Goal: Check status: Check status

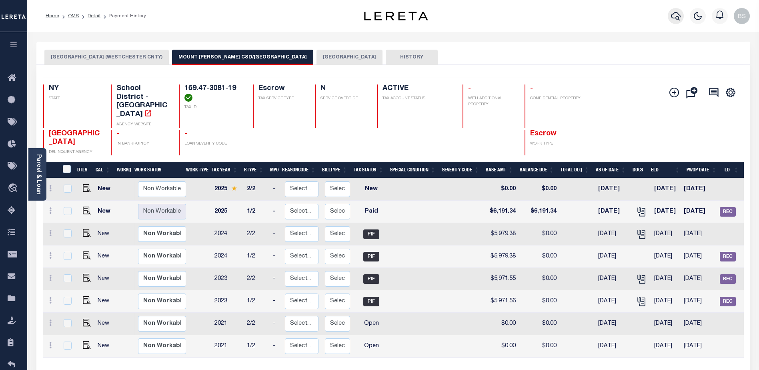
click at [678, 14] on icon "button" at bounding box center [676, 16] width 10 height 10
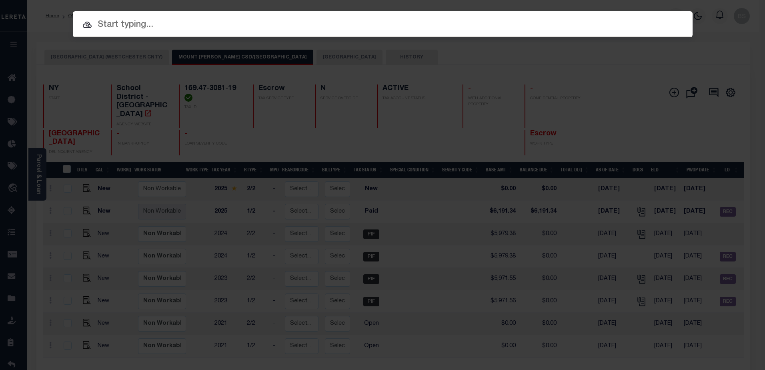
click at [148, 24] on input "text" at bounding box center [383, 25] width 620 height 14
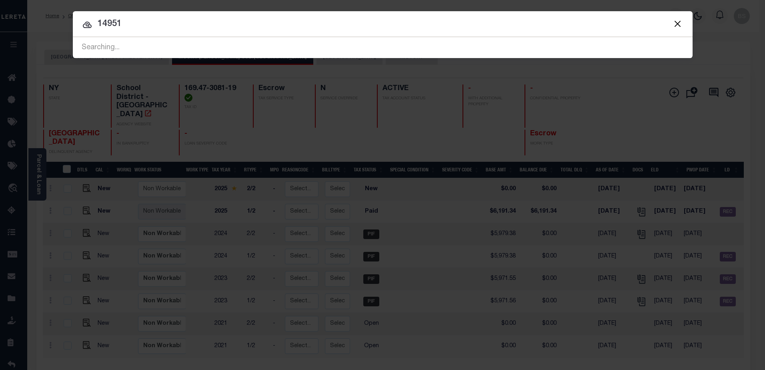
type input "14951"
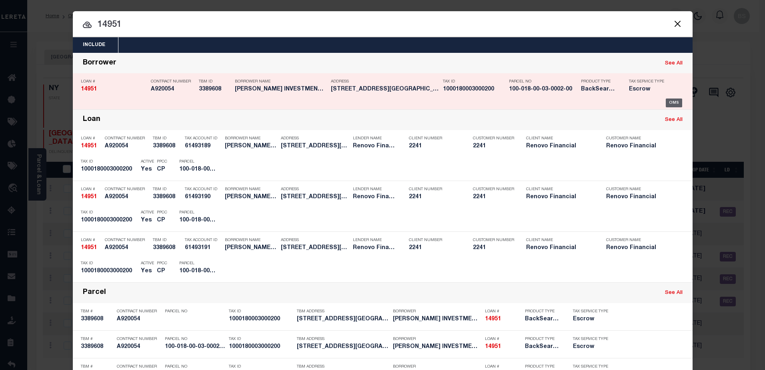
click at [675, 101] on div "OMS" at bounding box center [674, 102] width 16 height 9
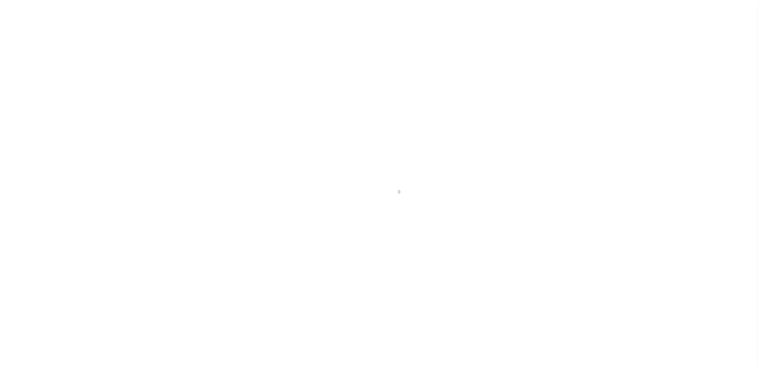
select select "10"
select select "Escrow"
type input "411-415 Spruce Street"
select select
type input "Canonsburg, PA 15317"
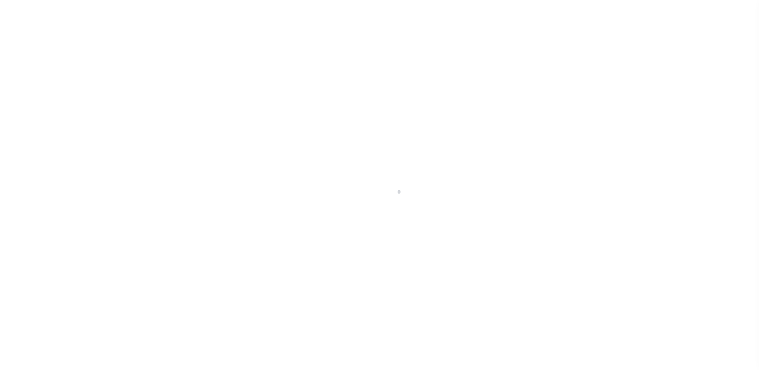
type input "a0kUS0000066fjN"
type input "PA"
select select
type textarea "LEGAL REQUIRED"
select select "25066"
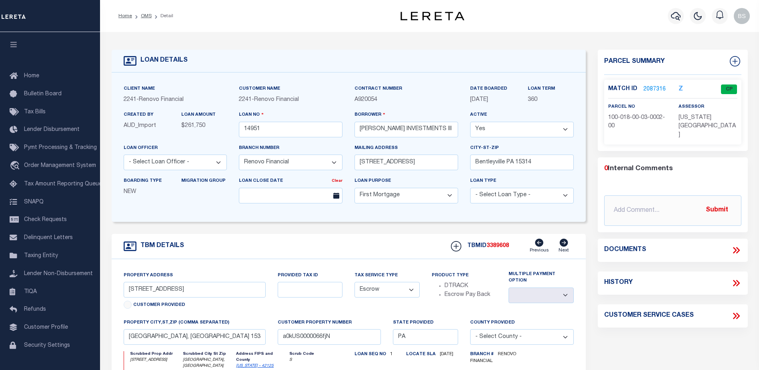
click at [652, 87] on link "2087316" at bounding box center [655, 89] width 22 height 8
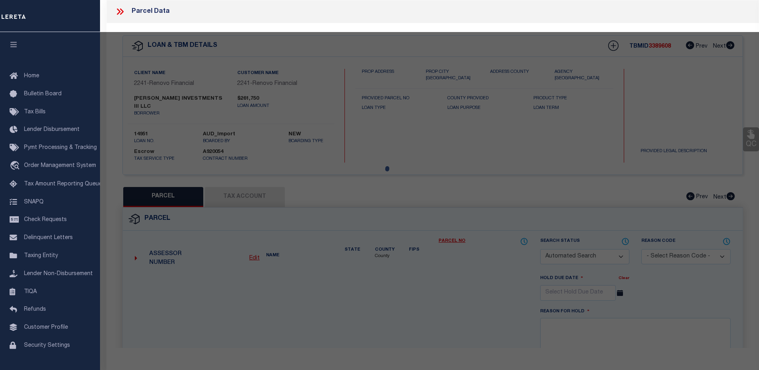
checkbox input "false"
select select "CP"
type input "POWELL INV III LLC"
select select
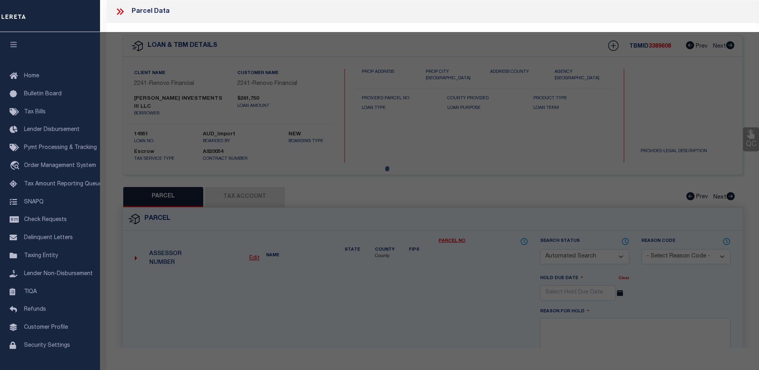
type input "411 SPRUCE ST"
type input "Canonsburg, PA 15317"
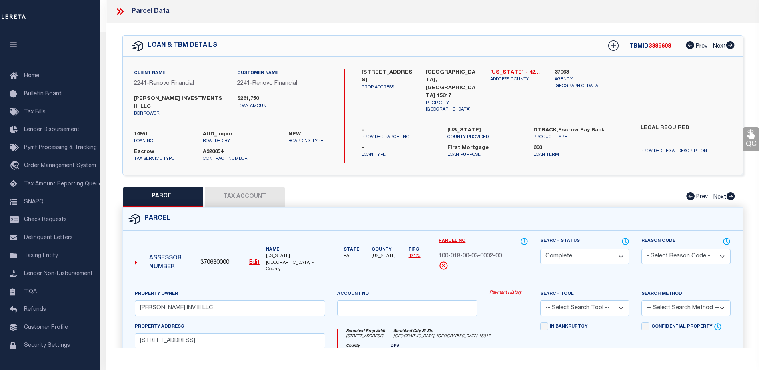
click at [498, 289] on link "Payment History" at bounding box center [508, 292] width 39 height 7
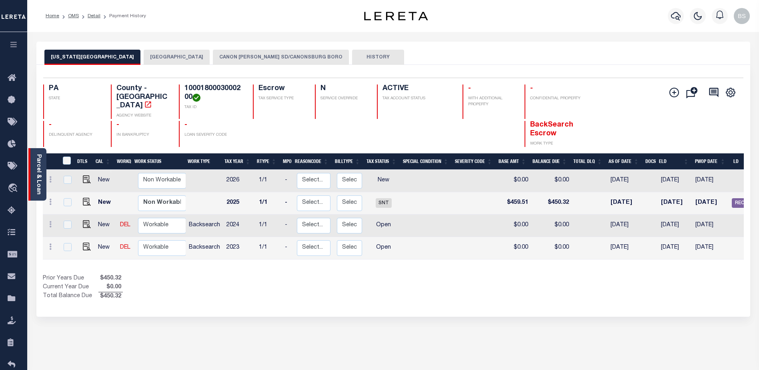
click at [39, 164] on link "Parcel & Loan" at bounding box center [39, 174] width 6 height 40
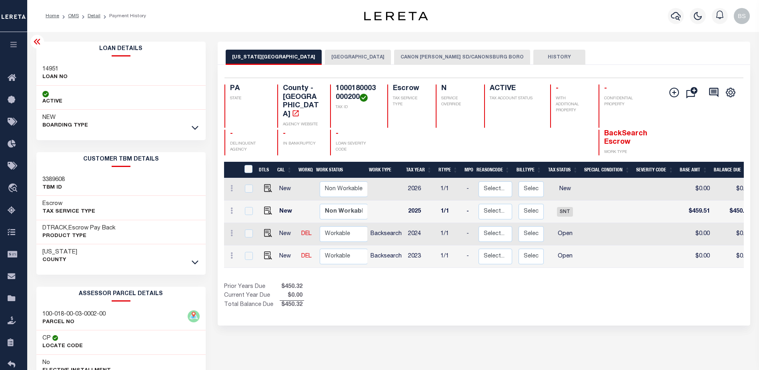
click at [196, 123] on div at bounding box center [194, 127] width 9 height 9
click at [194, 130] on icon at bounding box center [195, 127] width 7 height 8
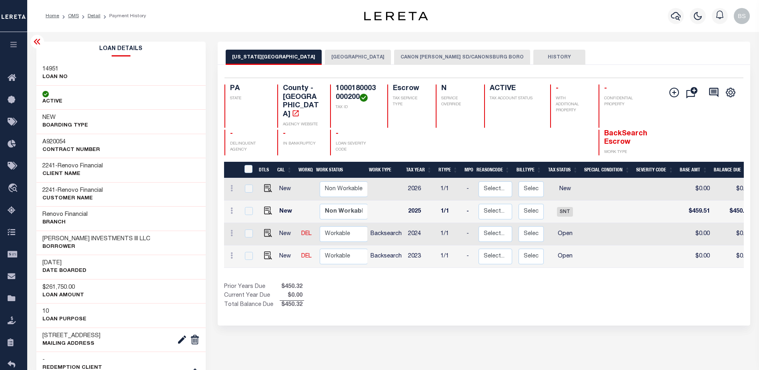
click at [38, 44] on icon at bounding box center [37, 42] width 6 height 6
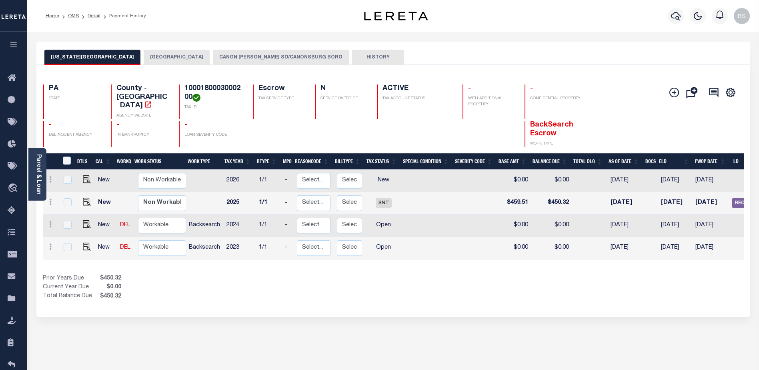
click at [260, 58] on button "CANON [PERSON_NAME] SD/CANONSBURG BORO" at bounding box center [281, 57] width 136 height 15
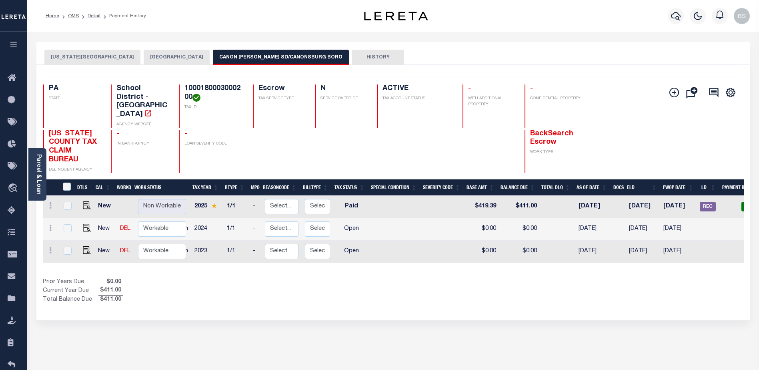
scroll to position [0, 94]
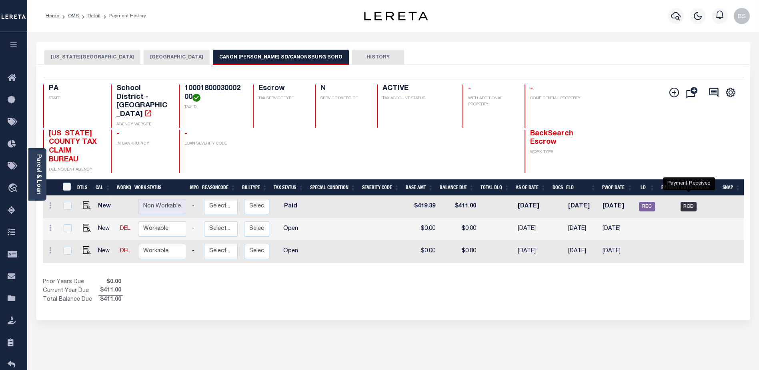
click at [688, 202] on span "RCD" at bounding box center [689, 207] width 16 height 10
checkbox input "true"
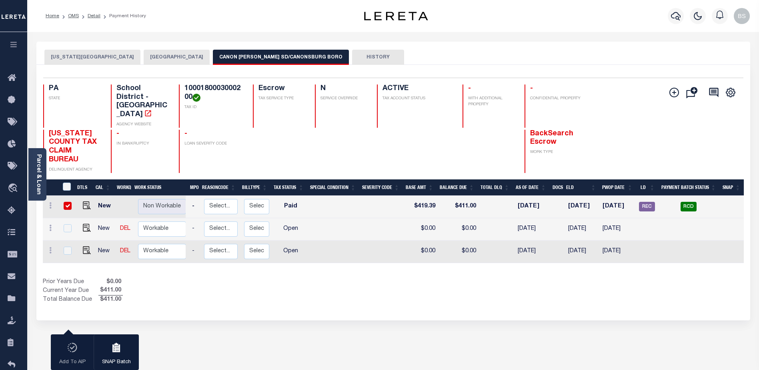
click at [69, 202] on input "checkbox" at bounding box center [68, 206] width 8 height 8
checkbox input "false"
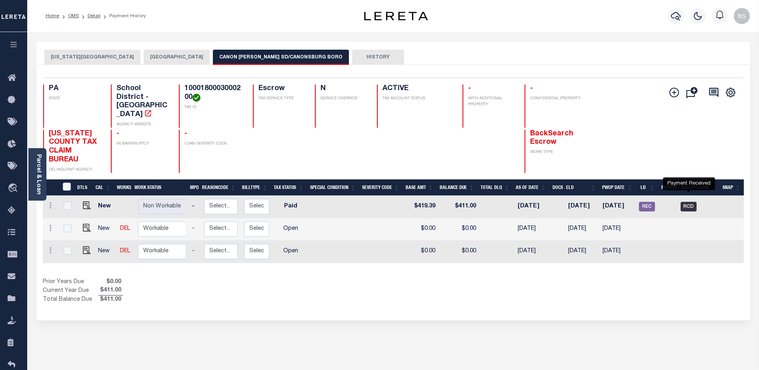
click at [688, 202] on span "RCD" at bounding box center [689, 207] width 16 height 10
checkbox input "true"
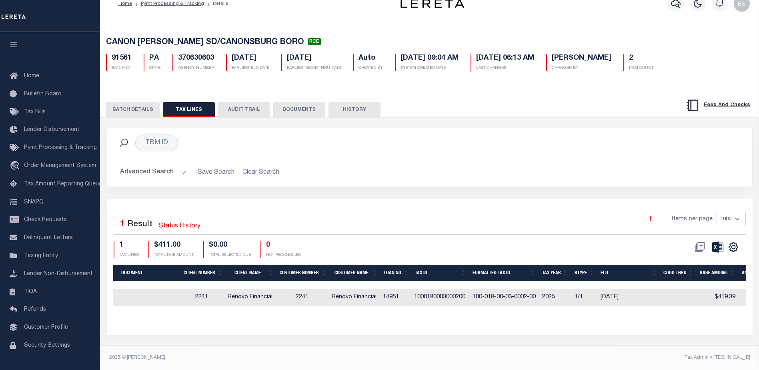
scroll to position [0, 253]
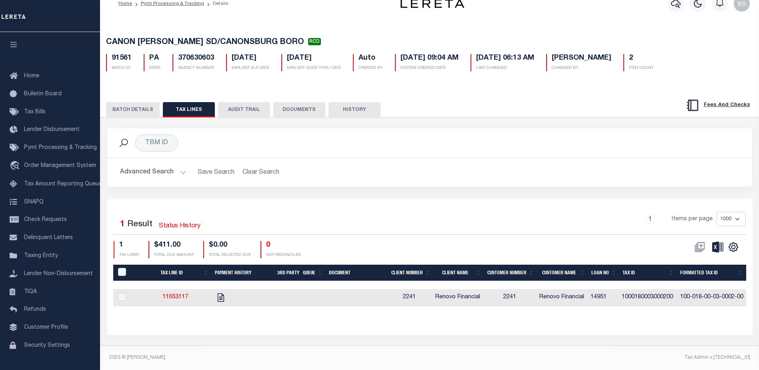
click at [144, 102] on button "BATCH DETAILS" at bounding box center [133, 109] width 54 height 15
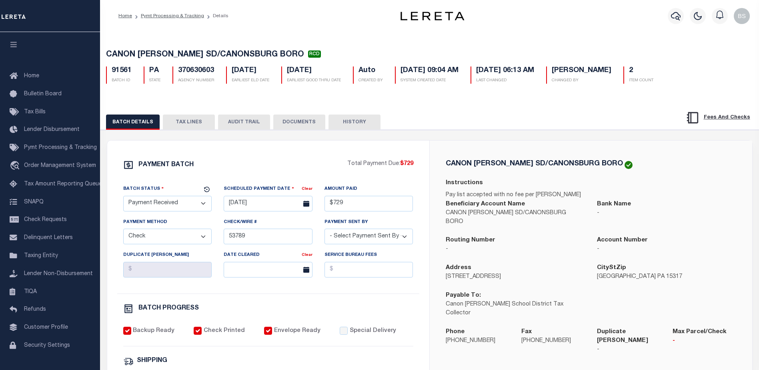
click at [195, 124] on button "TAX LINES" at bounding box center [189, 121] width 52 height 15
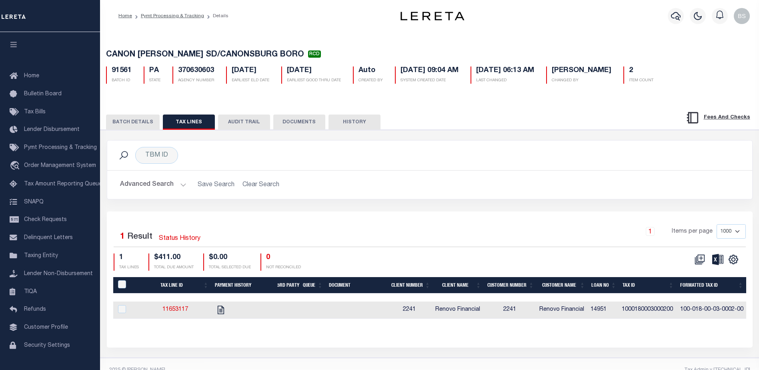
click at [294, 125] on button "DOCUMENTS" at bounding box center [299, 121] width 52 height 15
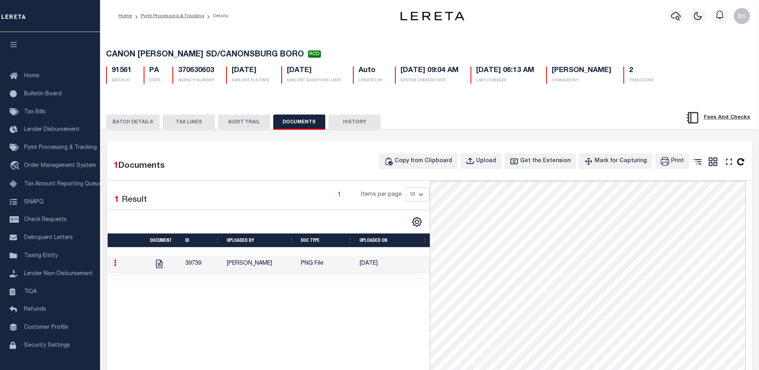
click at [245, 121] on button "AUDIT TRAIL" at bounding box center [244, 121] width 52 height 15
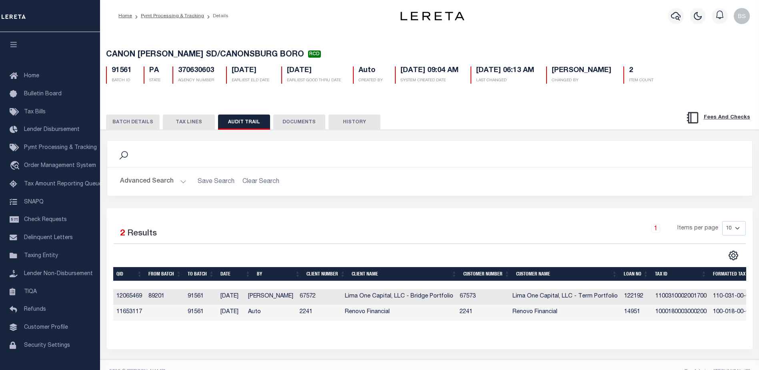
click at [135, 122] on button "BATCH DETAILS" at bounding box center [133, 121] width 54 height 15
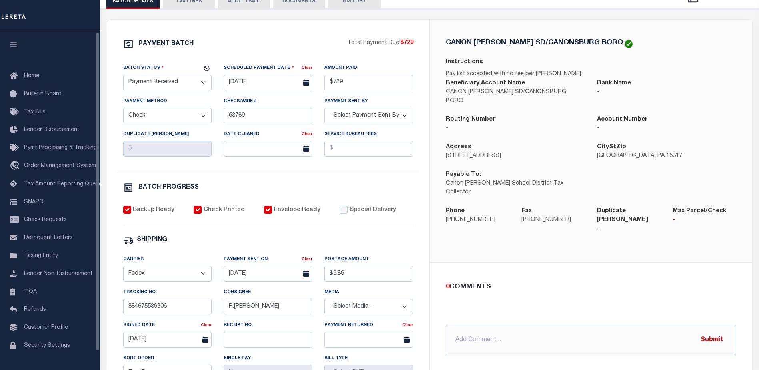
scroll to position [120, 0]
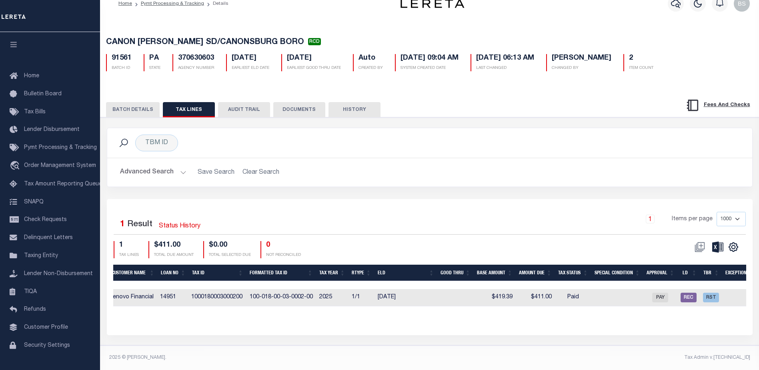
scroll to position [0, 196]
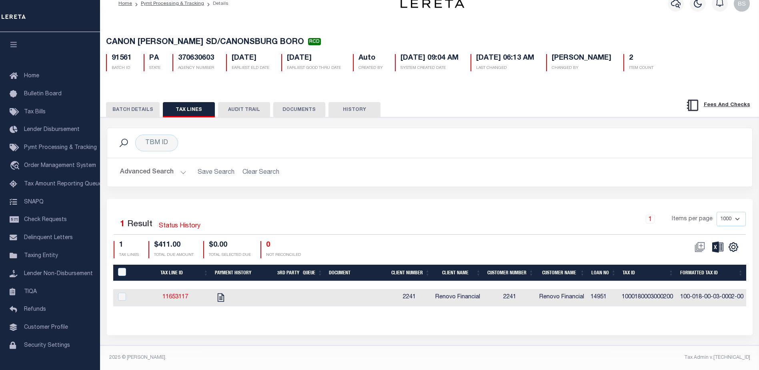
click at [122, 108] on button "BATCH DETAILS" at bounding box center [133, 109] width 54 height 15
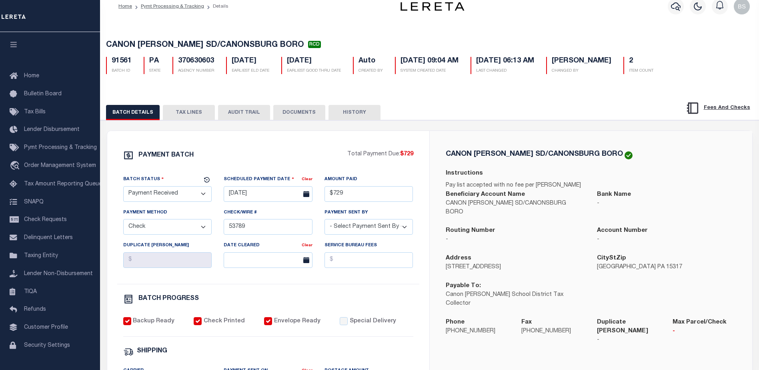
scroll to position [0, 0]
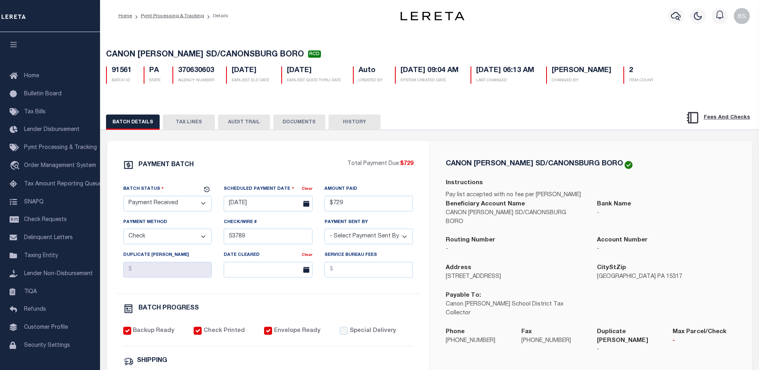
click at [355, 24] on div "Home Pymt Processing & Tracking Details Profile" at bounding box center [429, 16] width 659 height 32
click at [49, 148] on span "Pymt Processing & Tracking" at bounding box center [60, 148] width 73 height 6
click at [181, 128] on button "TAX LINES" at bounding box center [189, 121] width 52 height 15
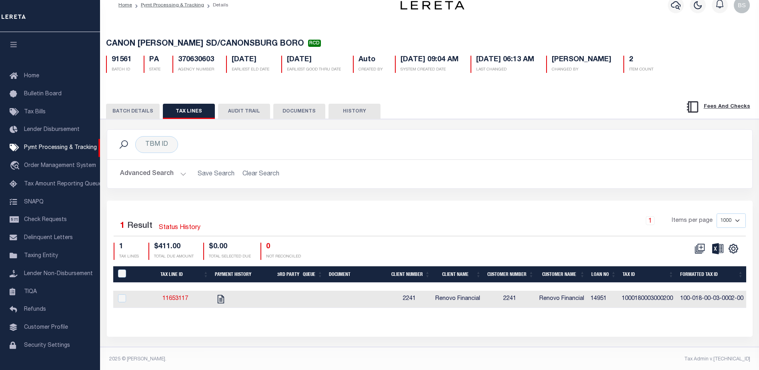
scroll to position [20, 0]
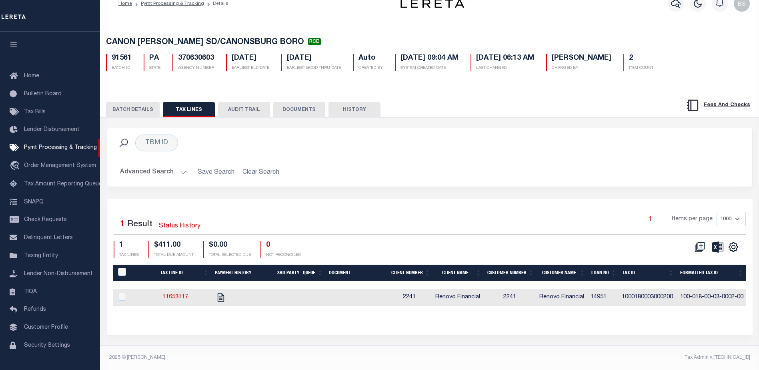
click at [135, 104] on button "BATCH DETAILS" at bounding box center [133, 109] width 54 height 15
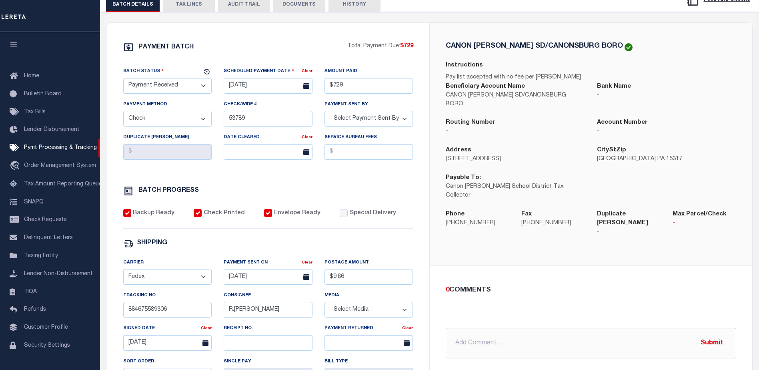
scroll to position [60, 0]
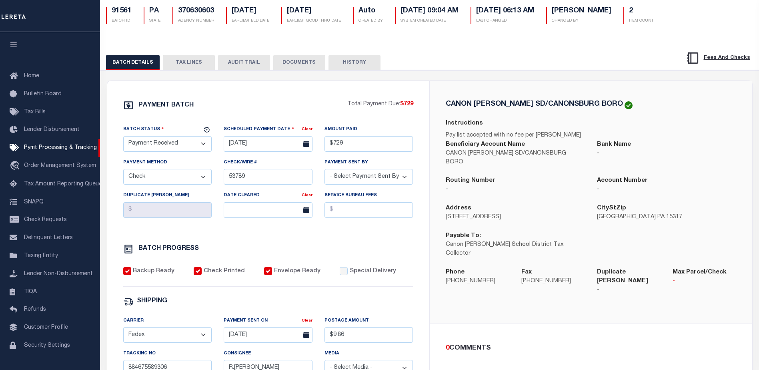
click at [291, 66] on button "DOCUMENTS" at bounding box center [299, 62] width 52 height 15
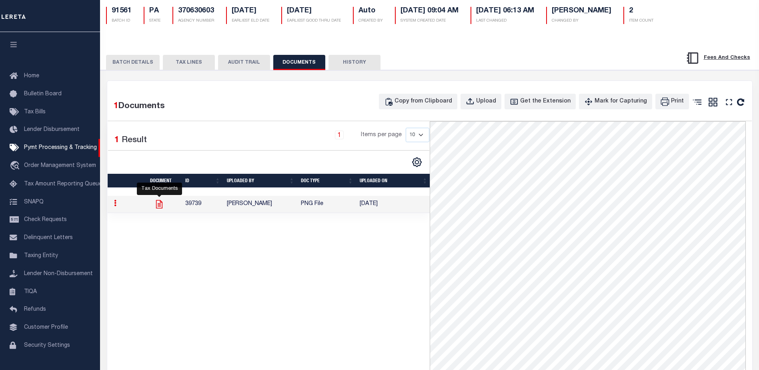
click at [159, 209] on icon at bounding box center [159, 204] width 10 height 10
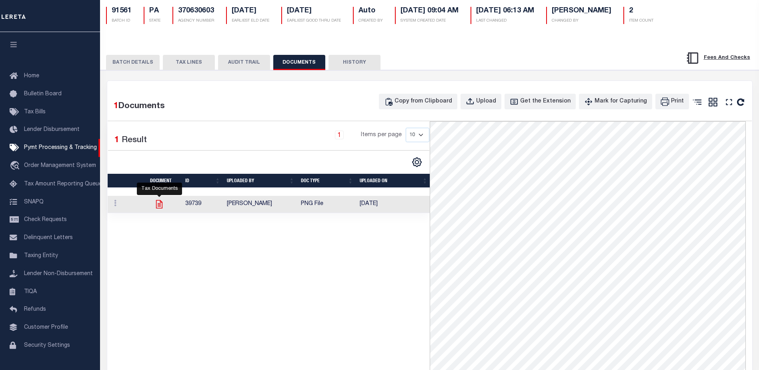
click at [158, 206] on icon at bounding box center [159, 204] width 6 height 8
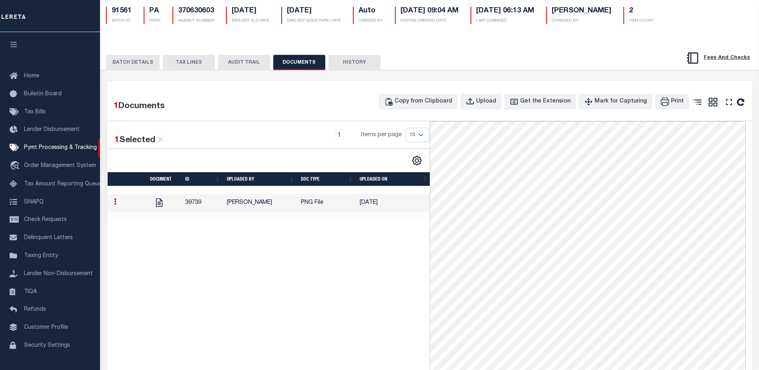
click at [352, 63] on button "HISTORY" at bounding box center [355, 62] width 52 height 15
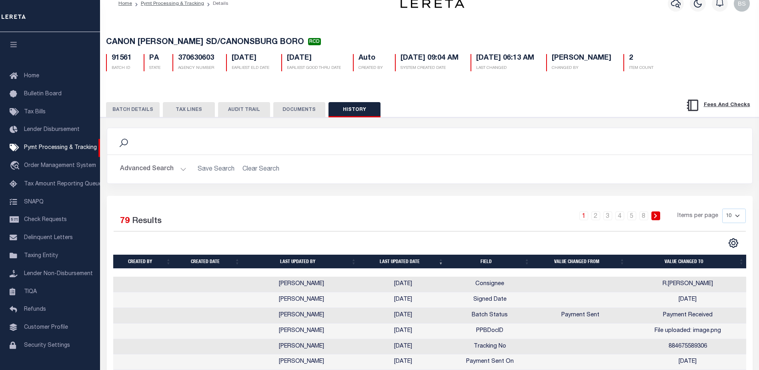
scroll to position [0, 0]
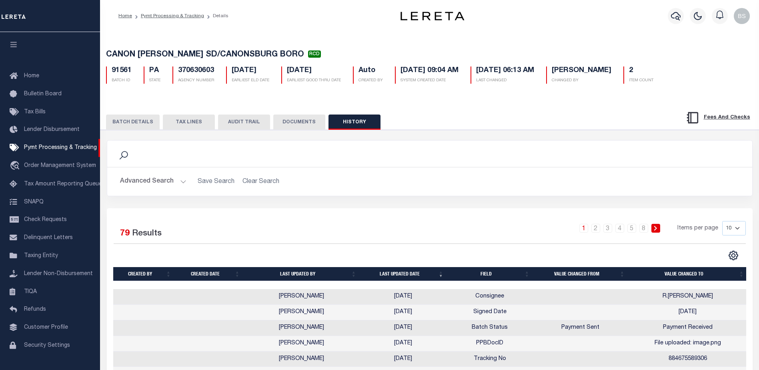
click at [246, 116] on div "BATCH DETAILS TAX LINES AUDIT TRAIL DOCUMENTS HISTORY" at bounding box center [429, 119] width 679 height 20
click at [246, 122] on button "AUDIT TRAIL" at bounding box center [244, 121] width 52 height 15
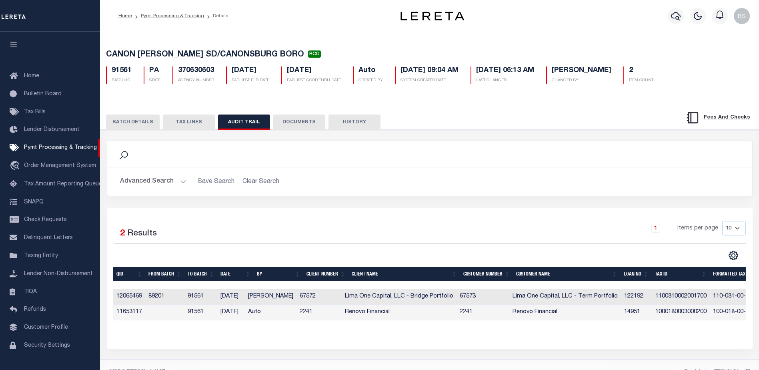
click at [187, 122] on button "TAX LINES" at bounding box center [189, 121] width 52 height 15
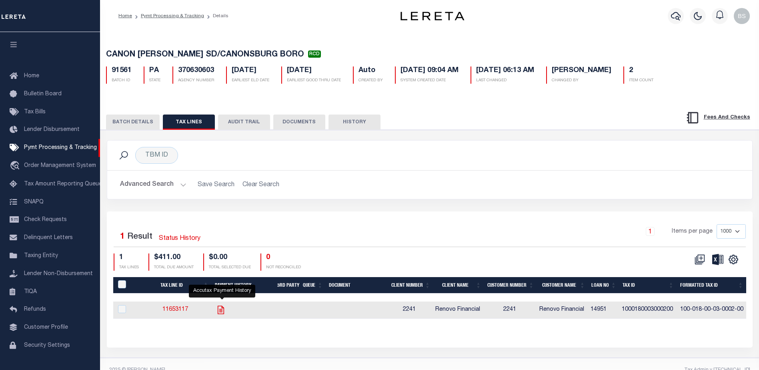
click at [222, 310] on icon "" at bounding box center [221, 310] width 10 height 10
checkbox input "true"
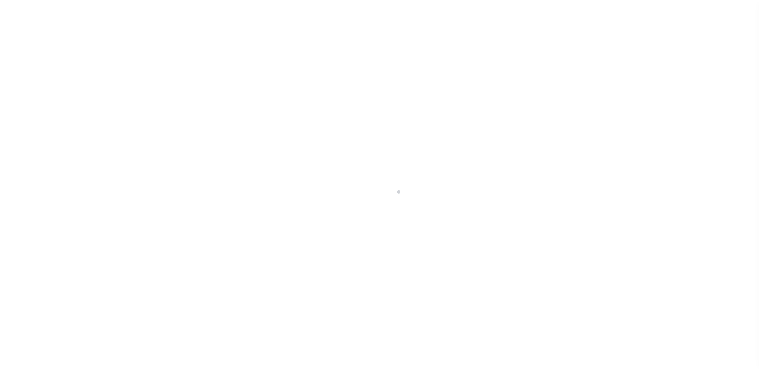
scroll to position [20, 0]
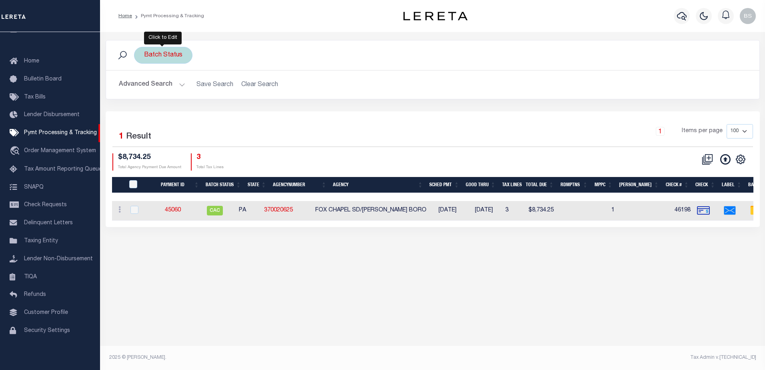
click at [174, 56] on div "Batch Status" at bounding box center [163, 55] width 58 height 17
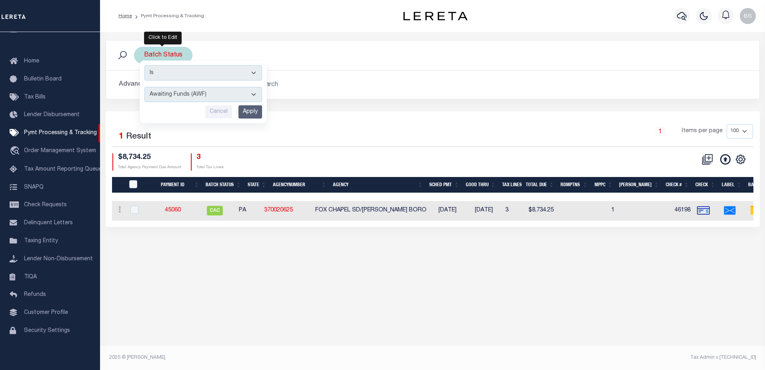
click at [257, 92] on select "Awaiting Funds (AWF) Cleared and Complete (CAC) New Check Needed (NCN) Payment …" at bounding box center [203, 94] width 118 height 15
select select "RET"
click at [144, 87] on select "Awaiting Funds (AWF) Cleared and Complete (CAC) New Check Needed (NCN) Payment …" at bounding box center [203, 94] width 118 height 15
click at [247, 112] on input "Apply" at bounding box center [251, 111] width 24 height 13
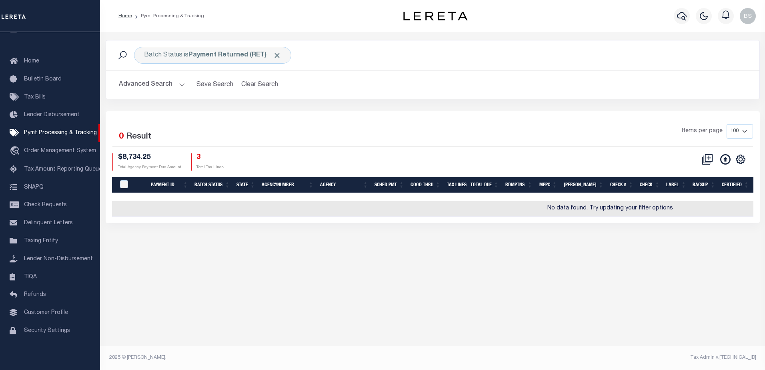
click at [180, 83] on button "Advanced Search" at bounding box center [152, 85] width 66 height 16
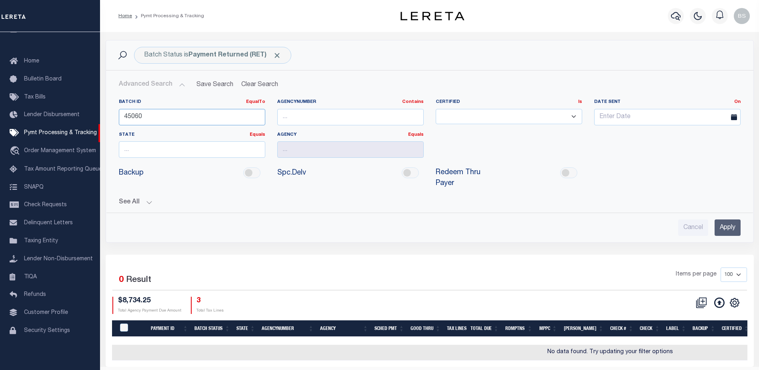
click at [178, 113] on input "45060" at bounding box center [192, 117] width 146 height 16
type input "4"
click at [726, 219] on input "Apply" at bounding box center [728, 227] width 26 height 16
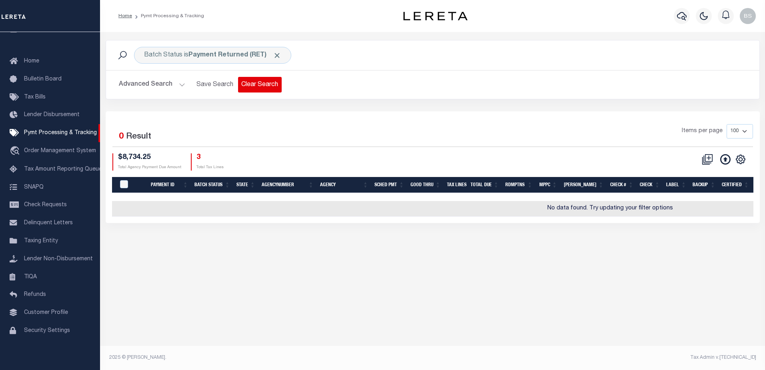
click at [263, 88] on button "Clear Search" at bounding box center [260, 85] width 44 height 16
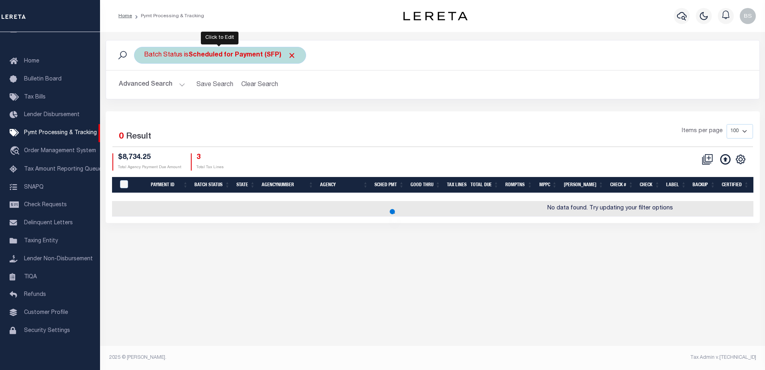
click at [263, 57] on b "Scheduled for Payment (SFP)" at bounding box center [242, 55] width 108 height 6
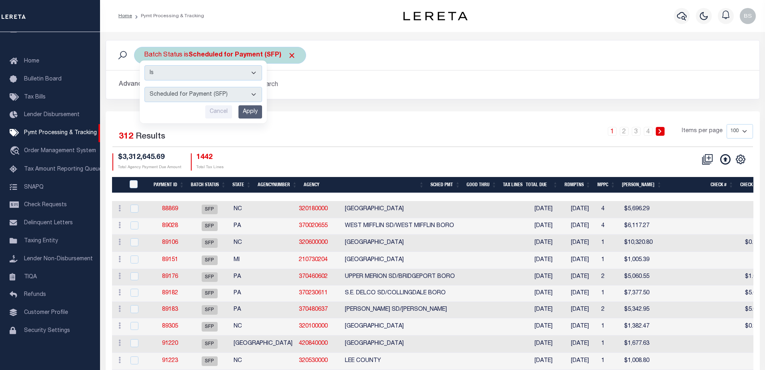
click at [259, 91] on select "Awaiting Funds (AWF) Cleared and Complete (CAC) New Check Needed (NCN) Payment …" at bounding box center [203, 94] width 118 height 15
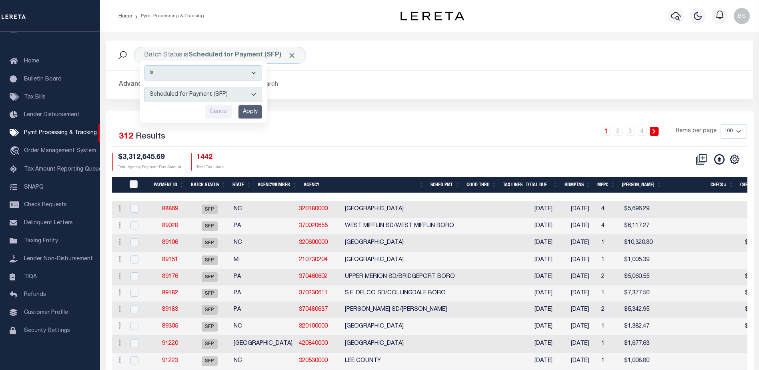
select select "RET"
click at [144, 87] on select "Awaiting Funds (AWF) Cleared and Complete (CAC) New Check Needed (NCN) Payment …" at bounding box center [203, 94] width 118 height 15
click at [252, 112] on input "Apply" at bounding box center [251, 111] width 24 height 13
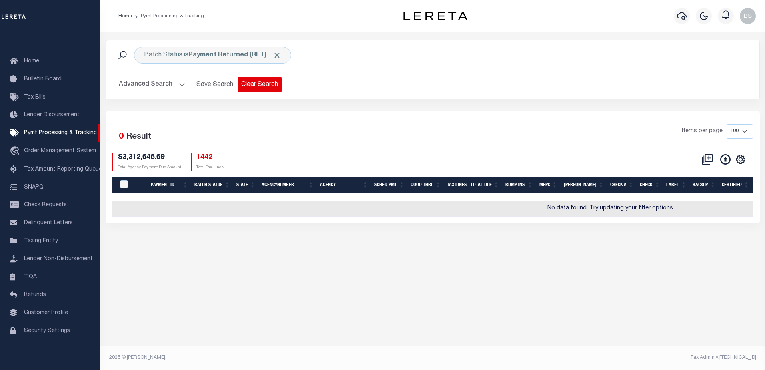
click at [273, 85] on button "Clear Search" at bounding box center [260, 85] width 44 height 16
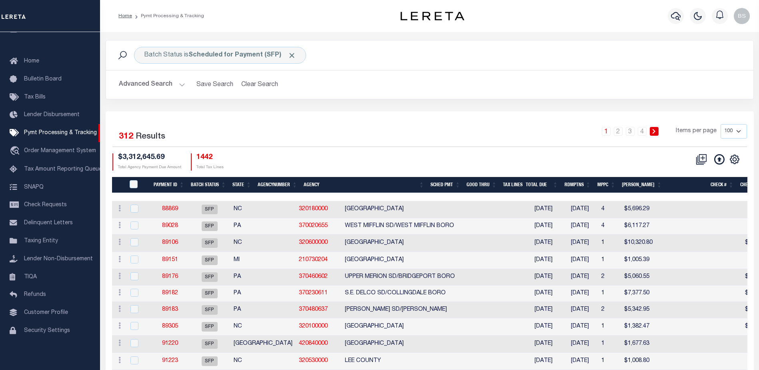
click at [178, 86] on button "Advanced Search" at bounding box center [152, 85] width 66 height 16
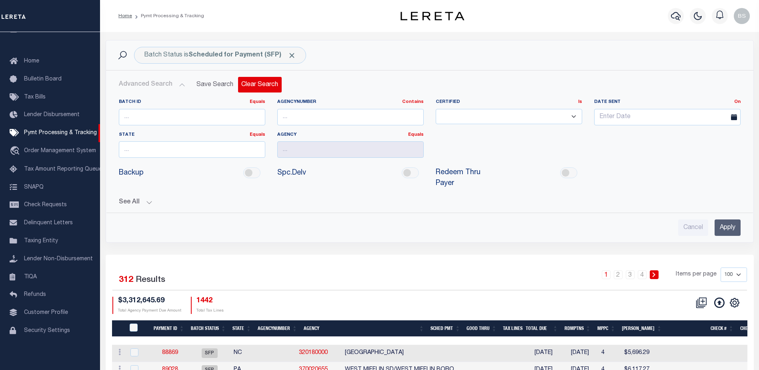
click at [251, 82] on button "Clear Search" at bounding box center [260, 85] width 44 height 16
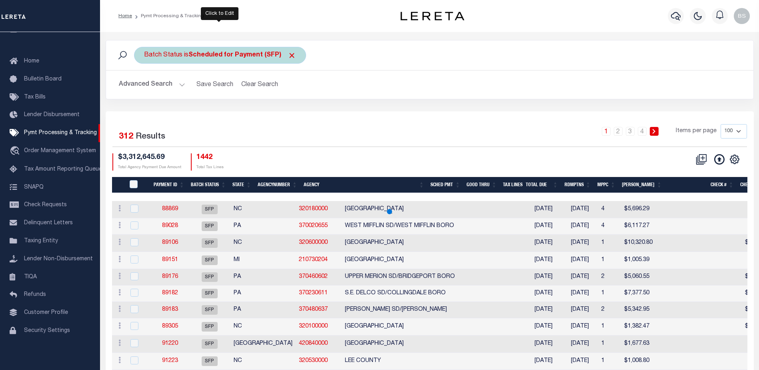
click at [269, 54] on b "Scheduled for Payment (SFP)" at bounding box center [242, 55] width 108 height 6
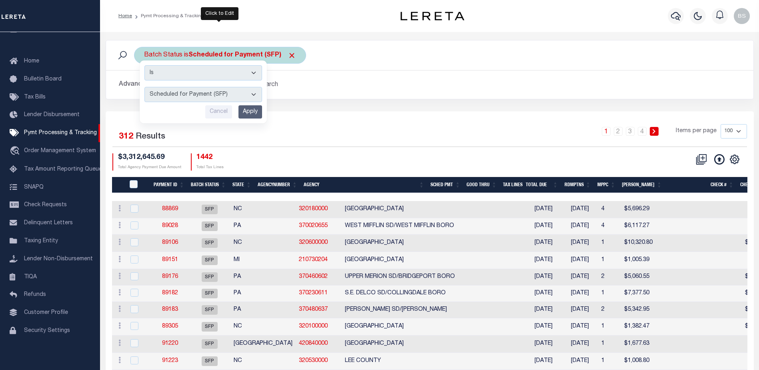
click at [254, 93] on select "Awaiting Funds (AWF) Cleared and Complete (CAC) New Check Needed (NCN) Payment …" at bounding box center [203, 94] width 118 height 15
select select "RET"
click at [144, 87] on select "Awaiting Funds (AWF) Cleared and Complete (CAC) New Check Needed (NCN) Payment …" at bounding box center [203, 94] width 118 height 15
click at [251, 114] on input "Apply" at bounding box center [251, 111] width 24 height 13
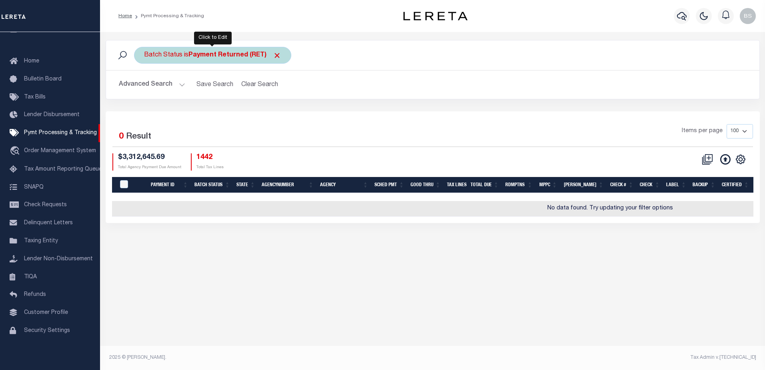
click at [211, 57] on b "Payment Returned (RET)" at bounding box center [234, 55] width 93 height 6
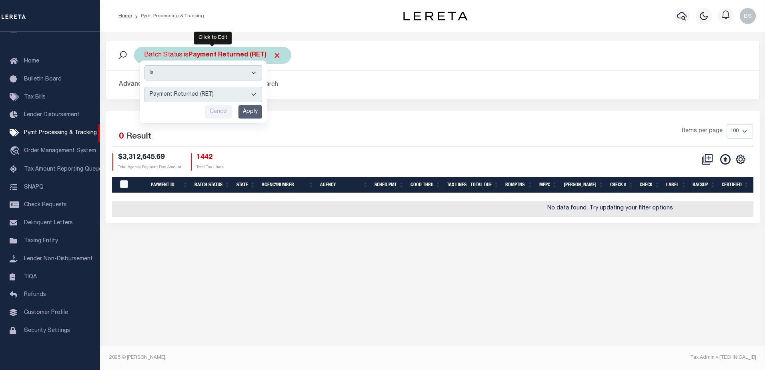
click at [253, 90] on select "Awaiting Funds (AWF) Cleared and Complete (CAC) New Check Needed (NCN) Payment …" at bounding box center [203, 94] width 118 height 15
select select "RFR"
click at [144, 87] on select "Awaiting Funds (AWF) Cleared and Complete (CAC) New Check Needed (NCN) Payment …" at bounding box center [203, 94] width 118 height 15
click at [255, 111] on input "Apply" at bounding box center [251, 111] width 24 height 13
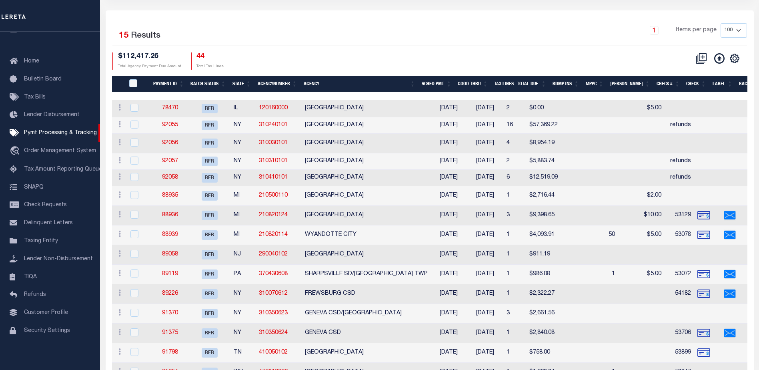
scroll to position [120, 0]
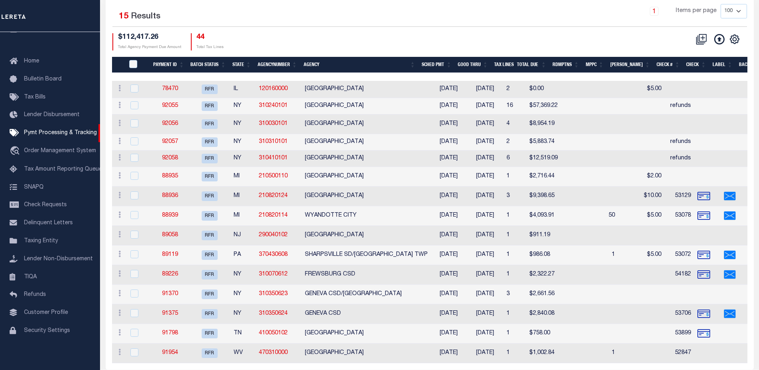
click at [490, 60] on th "Good Thru" at bounding box center [473, 65] width 36 height 16
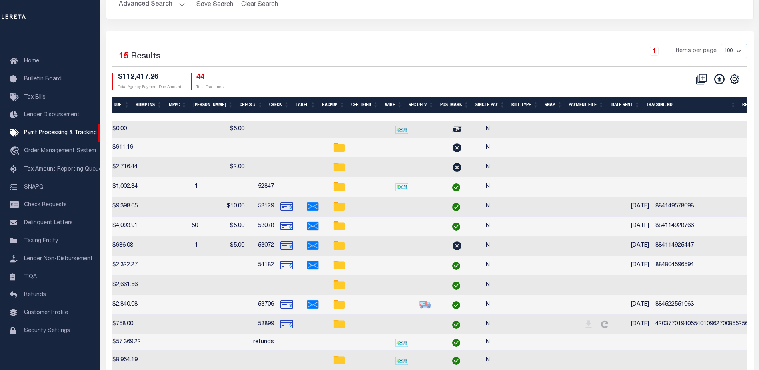
scroll to position [0, 432]
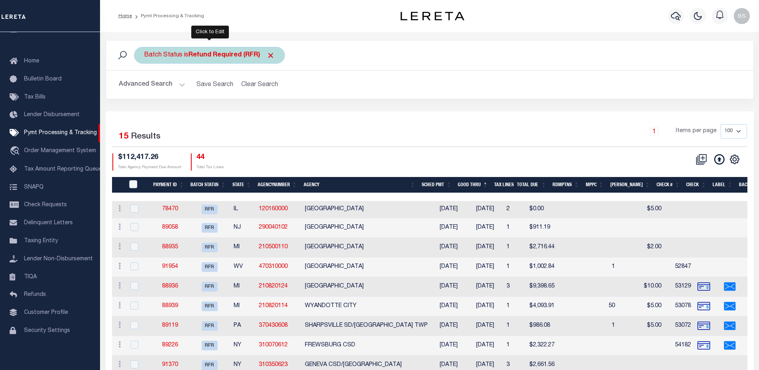
click at [251, 54] on b "Refund Required (RFR)" at bounding box center [231, 55] width 86 height 6
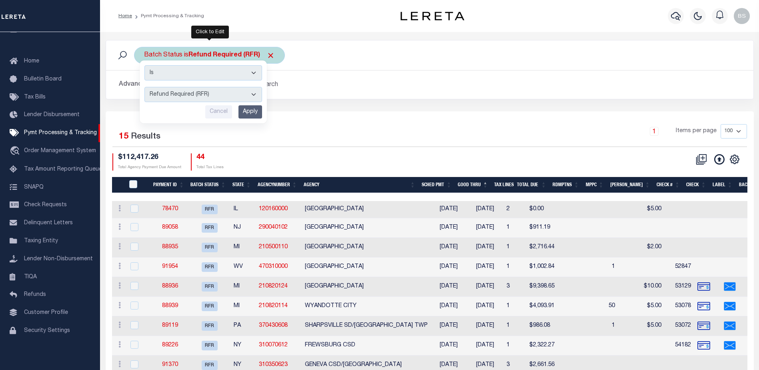
click at [256, 96] on select "Awaiting Funds (AWF) Cleared and Complete (CAC) New Check Needed (NCN) Payment …" at bounding box center [203, 94] width 118 height 15
select select "RSR"
click at [144, 87] on select "Awaiting Funds (AWF) Cleared and Complete (CAC) New Check Needed (NCN) Payment …" at bounding box center [203, 94] width 118 height 15
click at [252, 108] on input "Apply" at bounding box center [251, 111] width 24 height 13
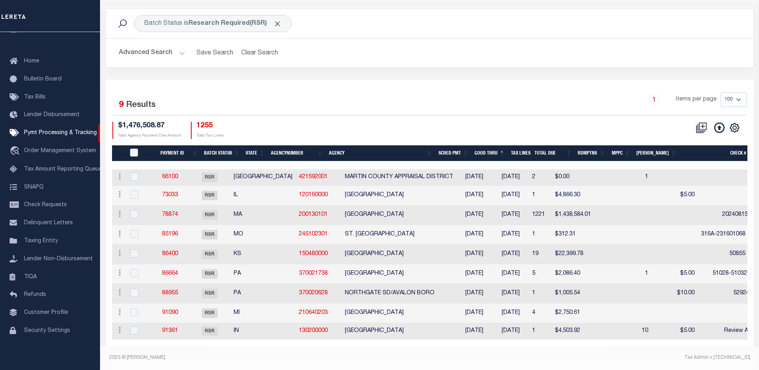
click at [180, 46] on button "Advanced Search" at bounding box center [152, 53] width 66 height 16
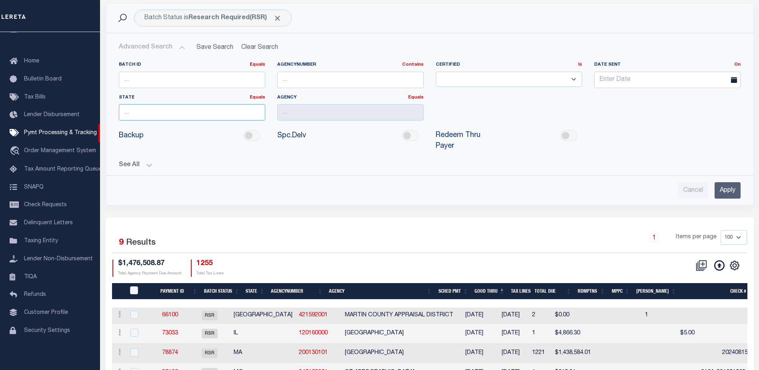
click at [151, 114] on input "text" at bounding box center [192, 112] width 146 height 16
click at [126, 124] on div "PA" at bounding box center [192, 127] width 146 height 13
type input "PA"
click at [715, 182] on input "Apply" at bounding box center [728, 190] width 26 height 16
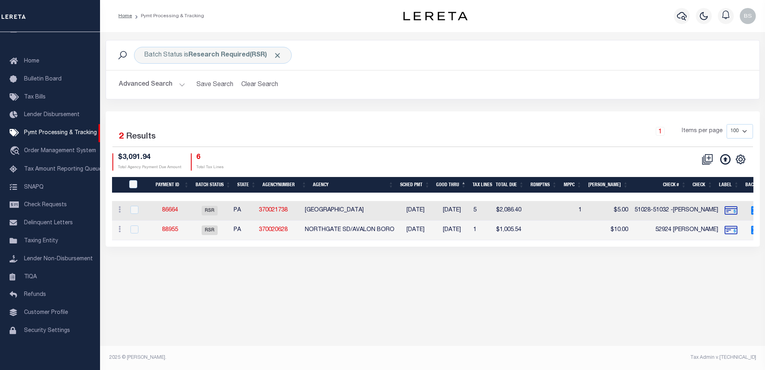
click at [181, 83] on button "Advanced Search" at bounding box center [152, 85] width 66 height 16
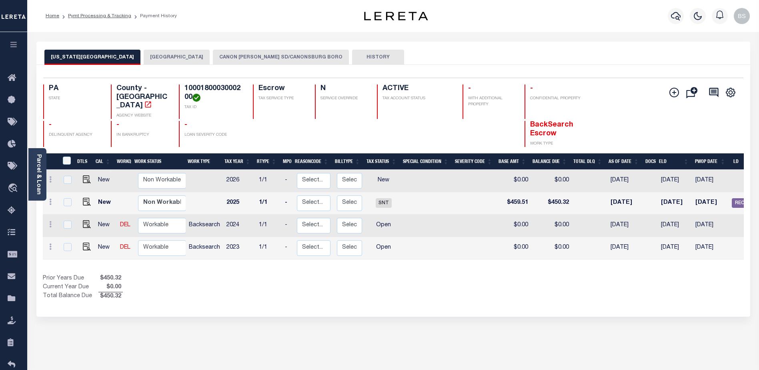
click at [232, 54] on button "CANON [PERSON_NAME] SD/CANONSBURG BORO" at bounding box center [281, 57] width 136 height 15
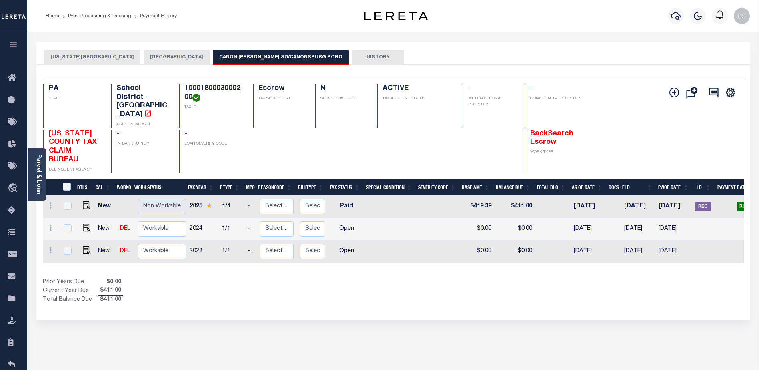
scroll to position [0, 94]
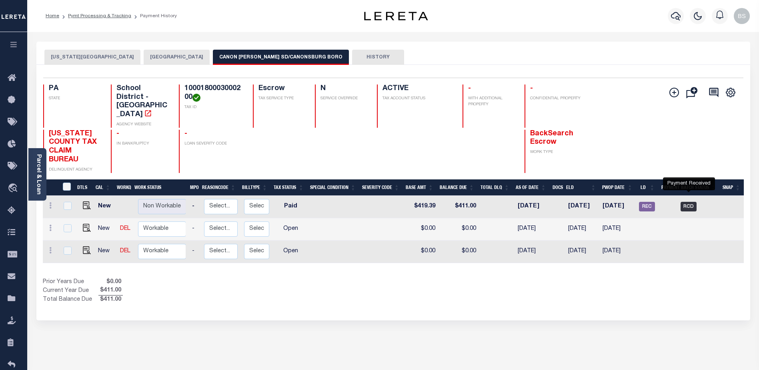
click at [693, 202] on span "RCD" at bounding box center [689, 207] width 16 height 10
checkbox input "true"
